Goal: Task Accomplishment & Management: Complete application form

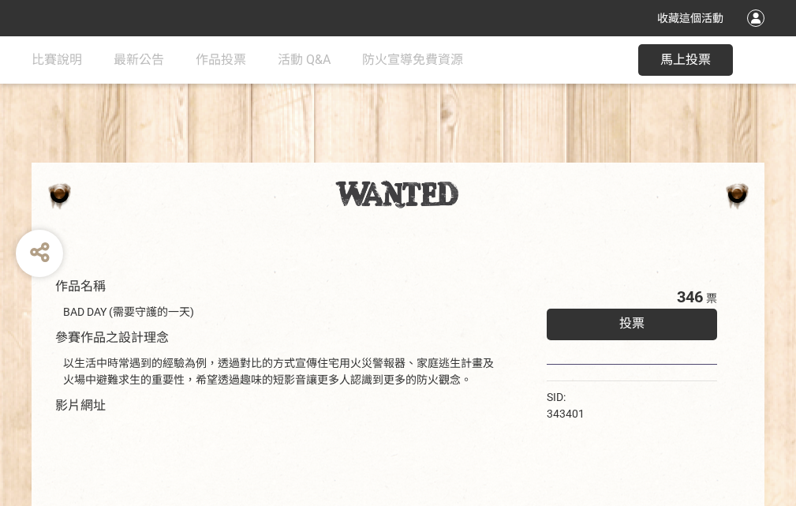
click at [758, 33] on div "收藏這個活動" at bounding box center [398, 18] width 796 height 36
click at [493, 155] on div "作品名稱 BAD DAY (需要守護的一天) 參賽作品之設計理念 以生活中時常遇到的經驗為例，透過對比的方式宣傳住宅用火災警報器、家庭逃生計畫及火場中避難求生…" at bounding box center [398, 367] width 796 height 663
click at [628, 319] on span "投票" at bounding box center [631, 323] width 25 height 15
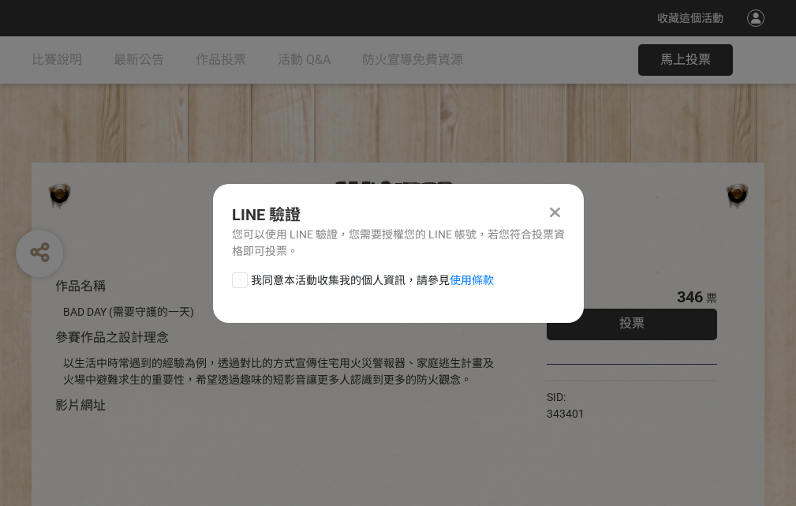
click at [238, 277] on div at bounding box center [240, 280] width 16 height 16
checkbox input "true"
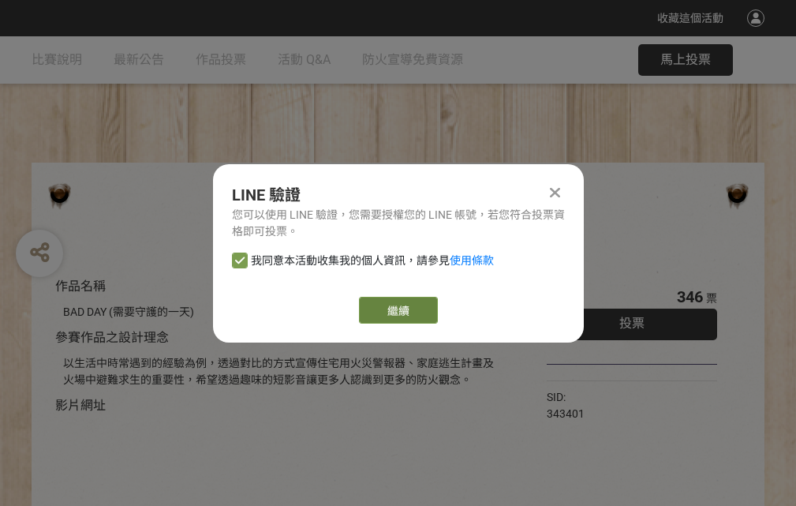
click at [397, 310] on link "繼續" at bounding box center [398, 310] width 79 height 27
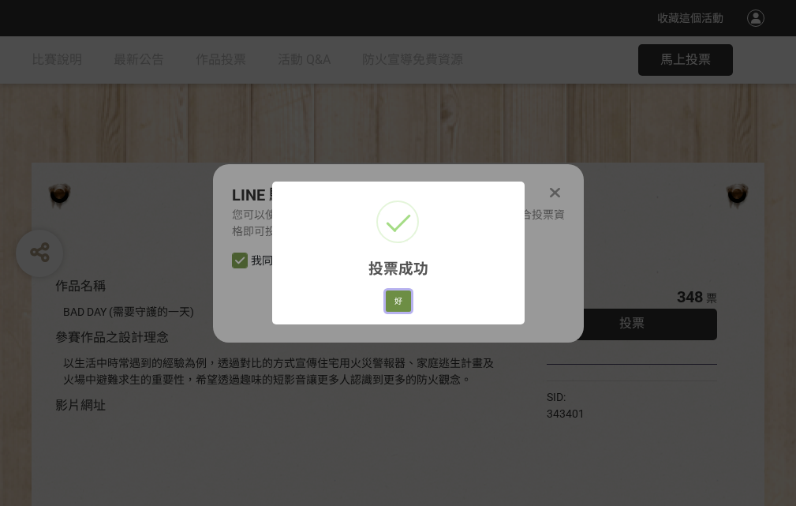
click at [394, 298] on button "好" at bounding box center [398, 301] width 25 height 22
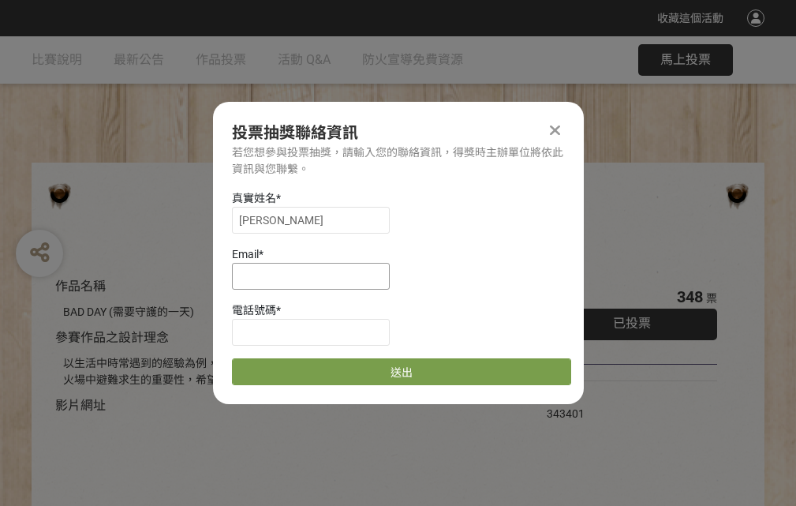
click at [316, 275] on input at bounding box center [311, 276] width 158 height 27
type input "[EMAIL_ADDRESS][DOMAIN_NAME]"
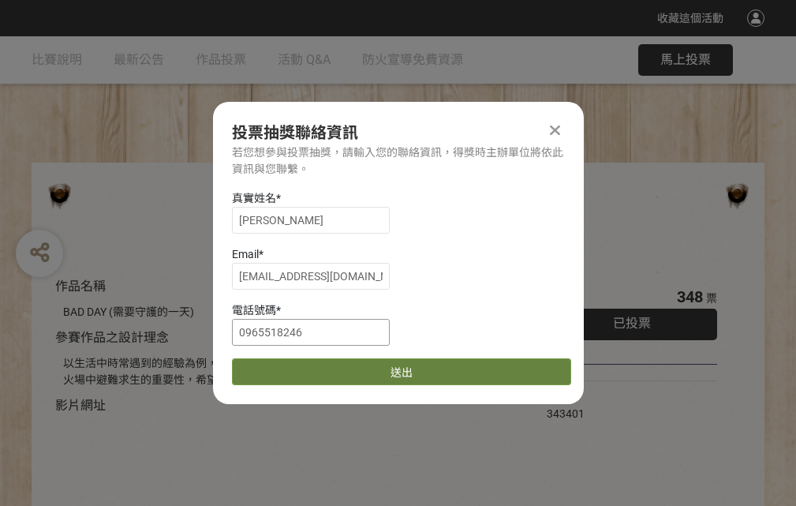
type input "0965518246"
click at [277, 366] on button "送出" at bounding box center [401, 371] width 339 height 27
